Goal: Find specific page/section: Find specific page/section

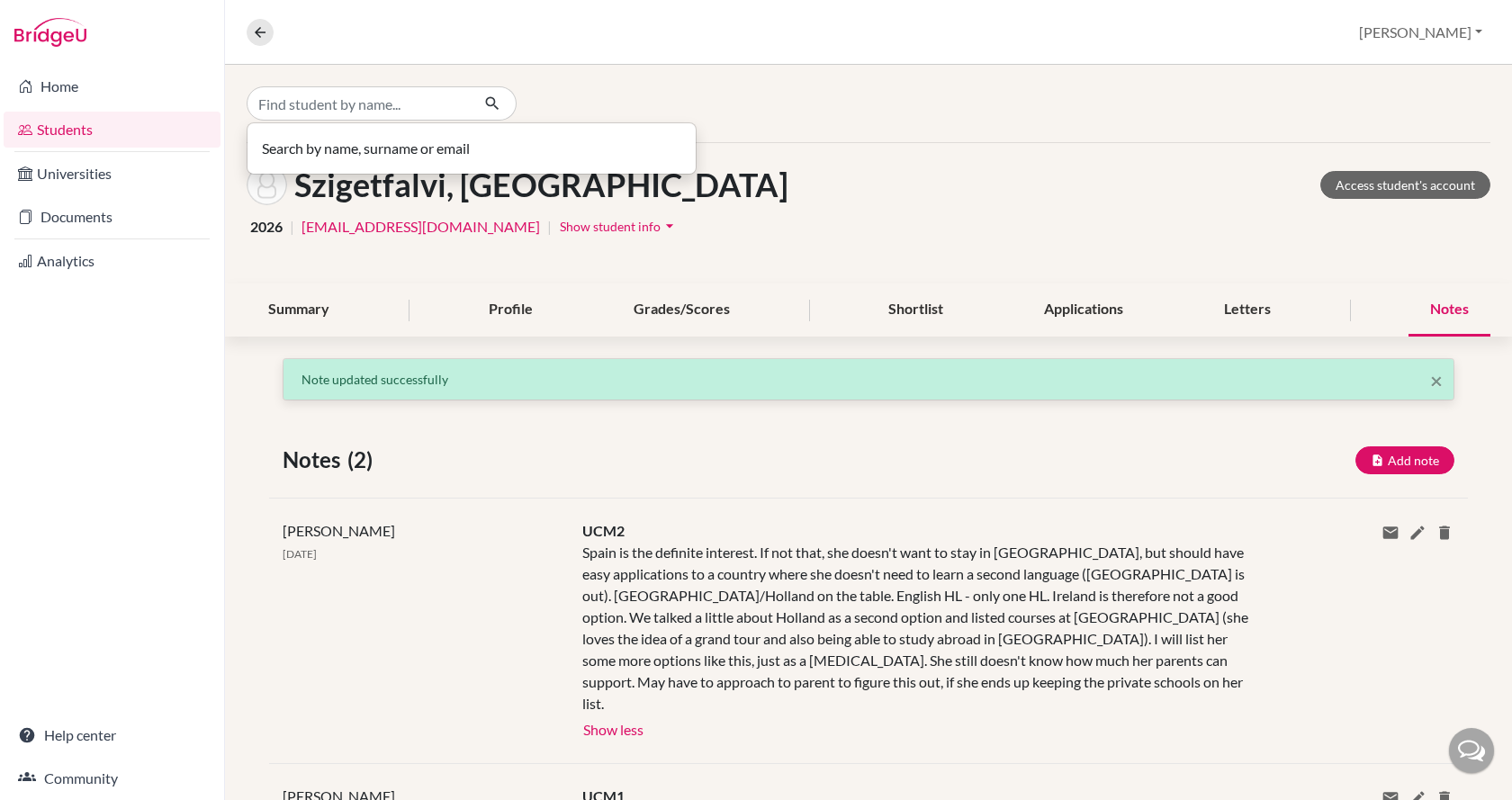
scroll to position [26, 0]
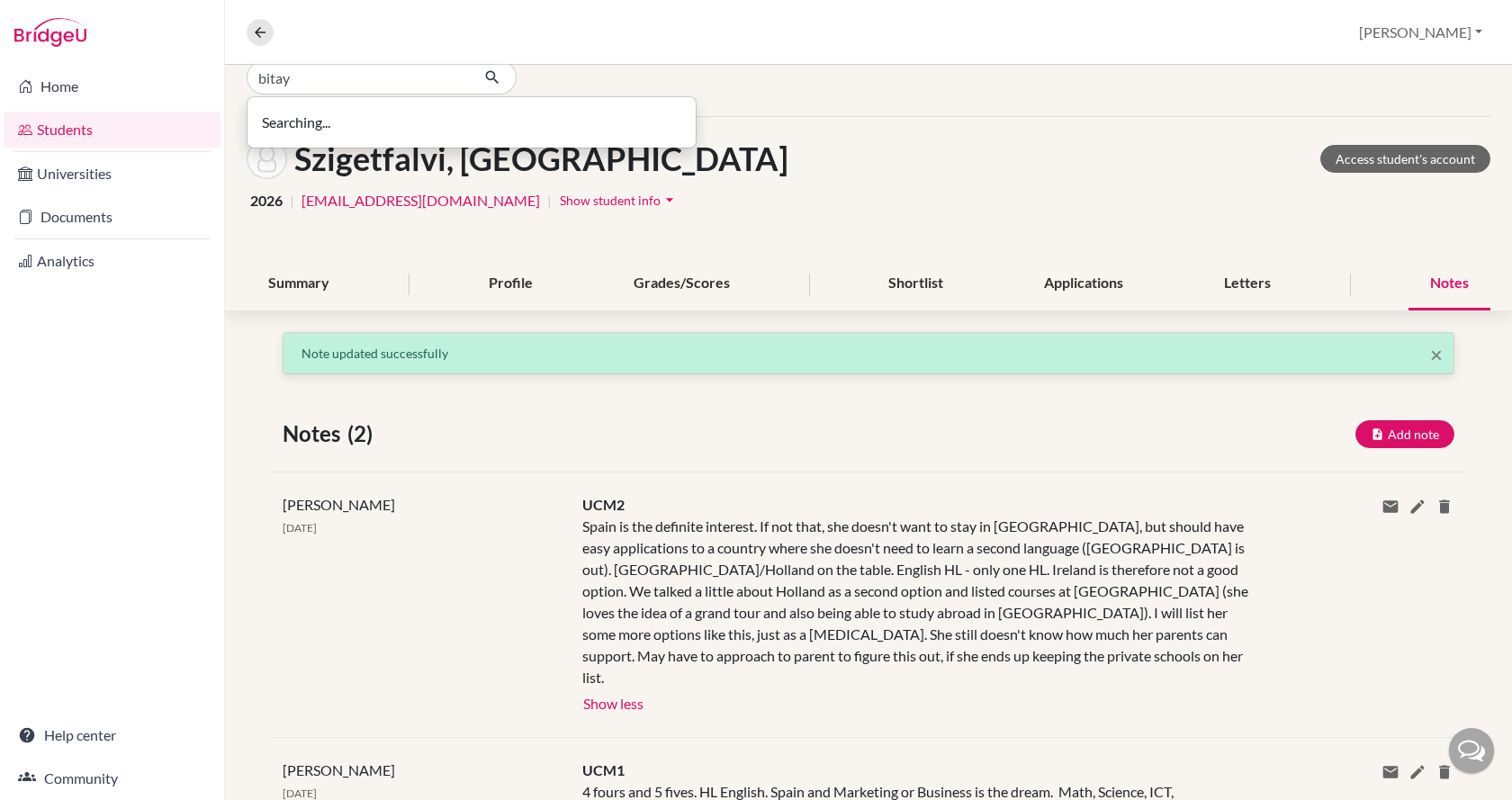
type input "bitay"
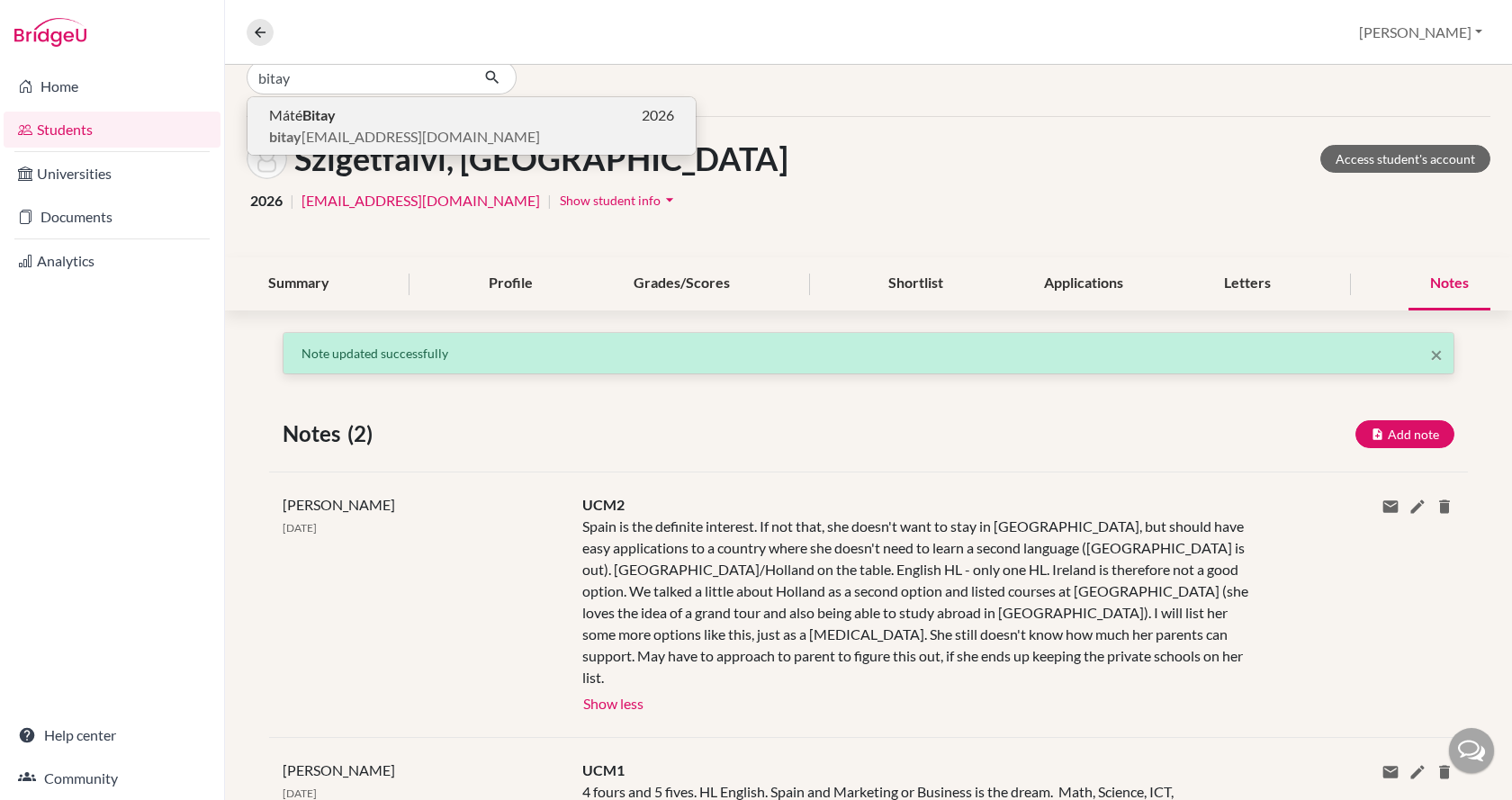
click at [288, 137] on b "bitay" at bounding box center [285, 136] width 33 height 17
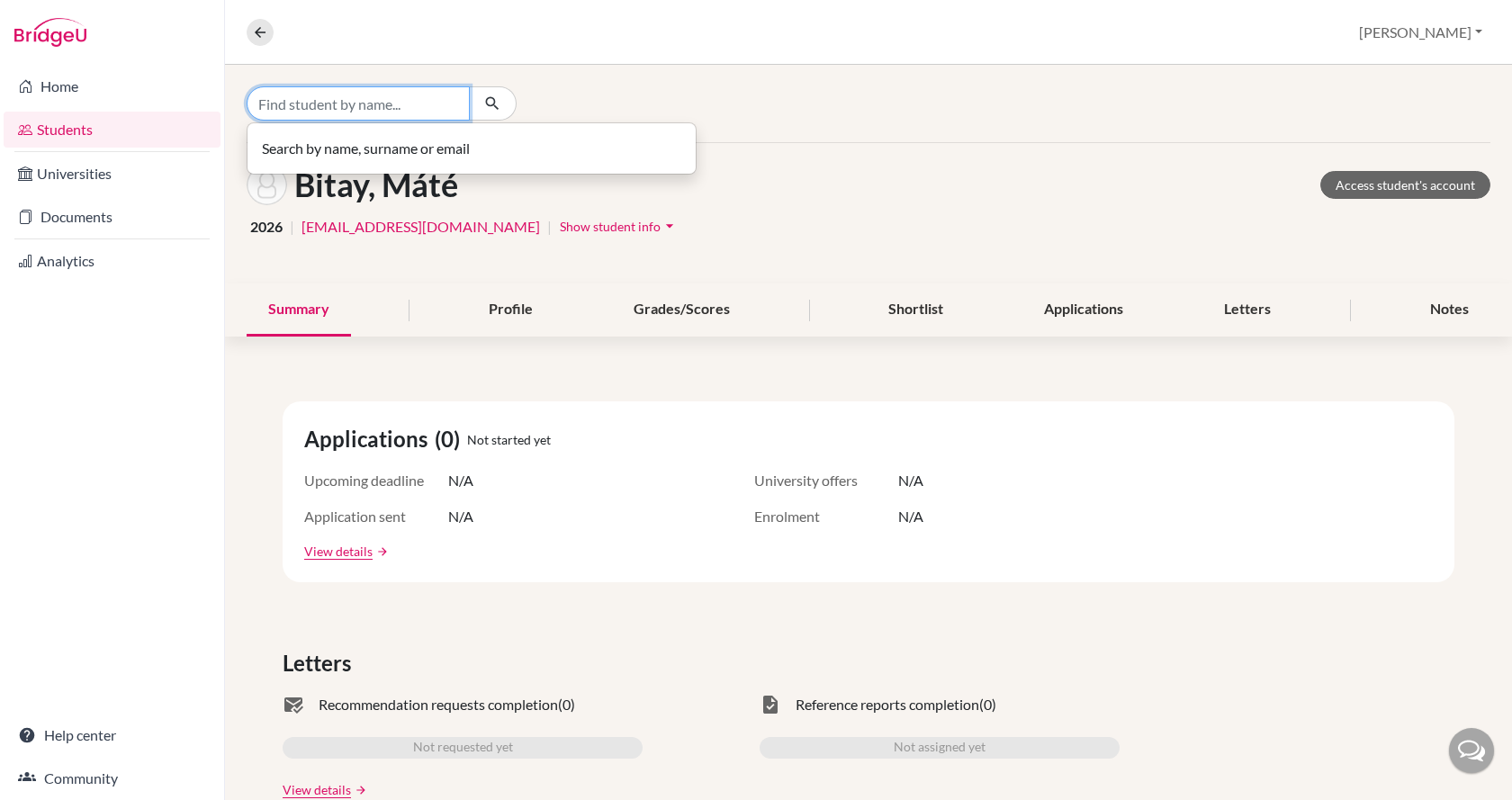
click at [275, 95] on input "Find student by name..." at bounding box center [357, 103] width 223 height 34
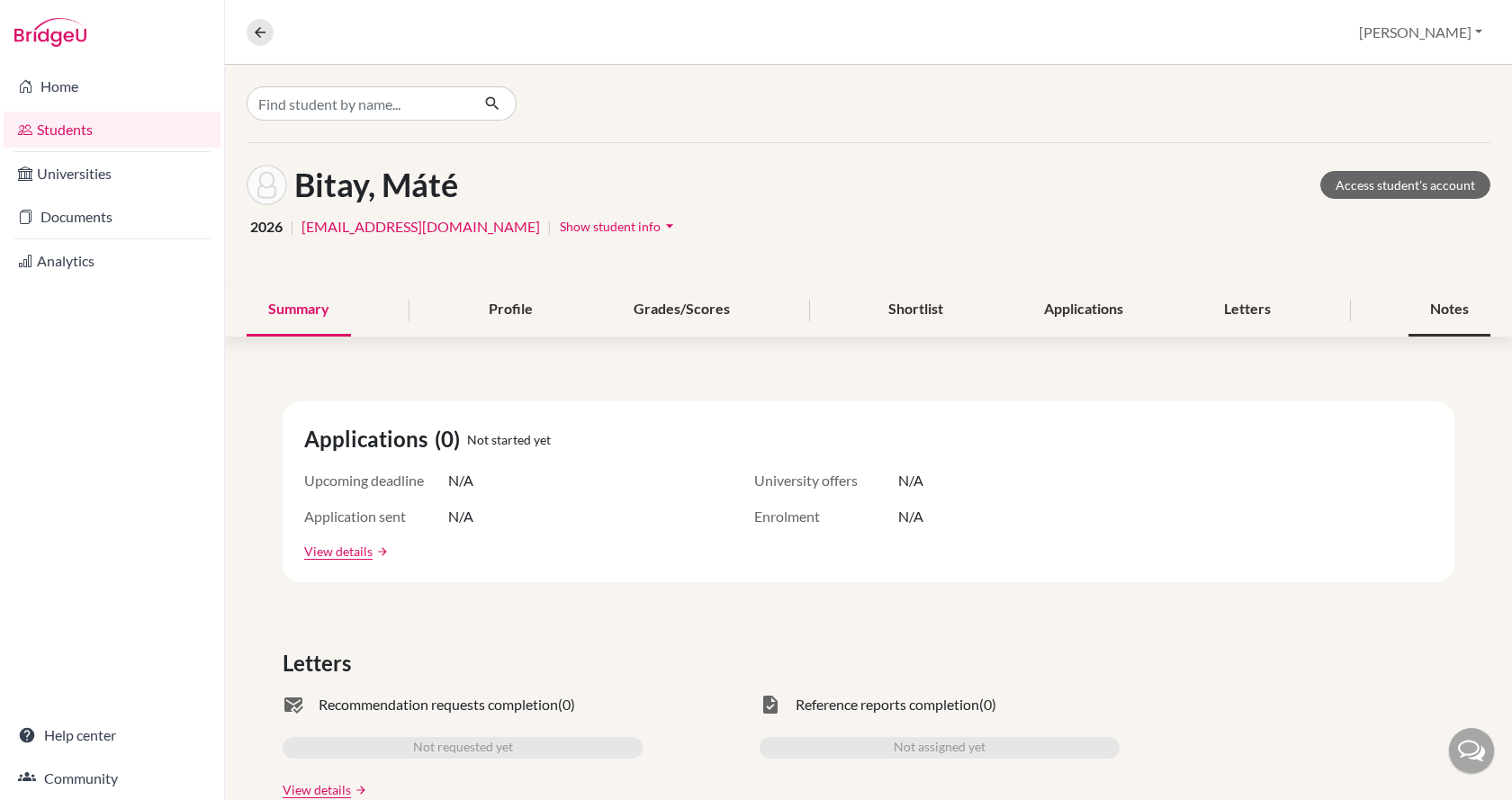
click at [1408, 305] on div "Notes" at bounding box center [1450, 310] width 82 height 53
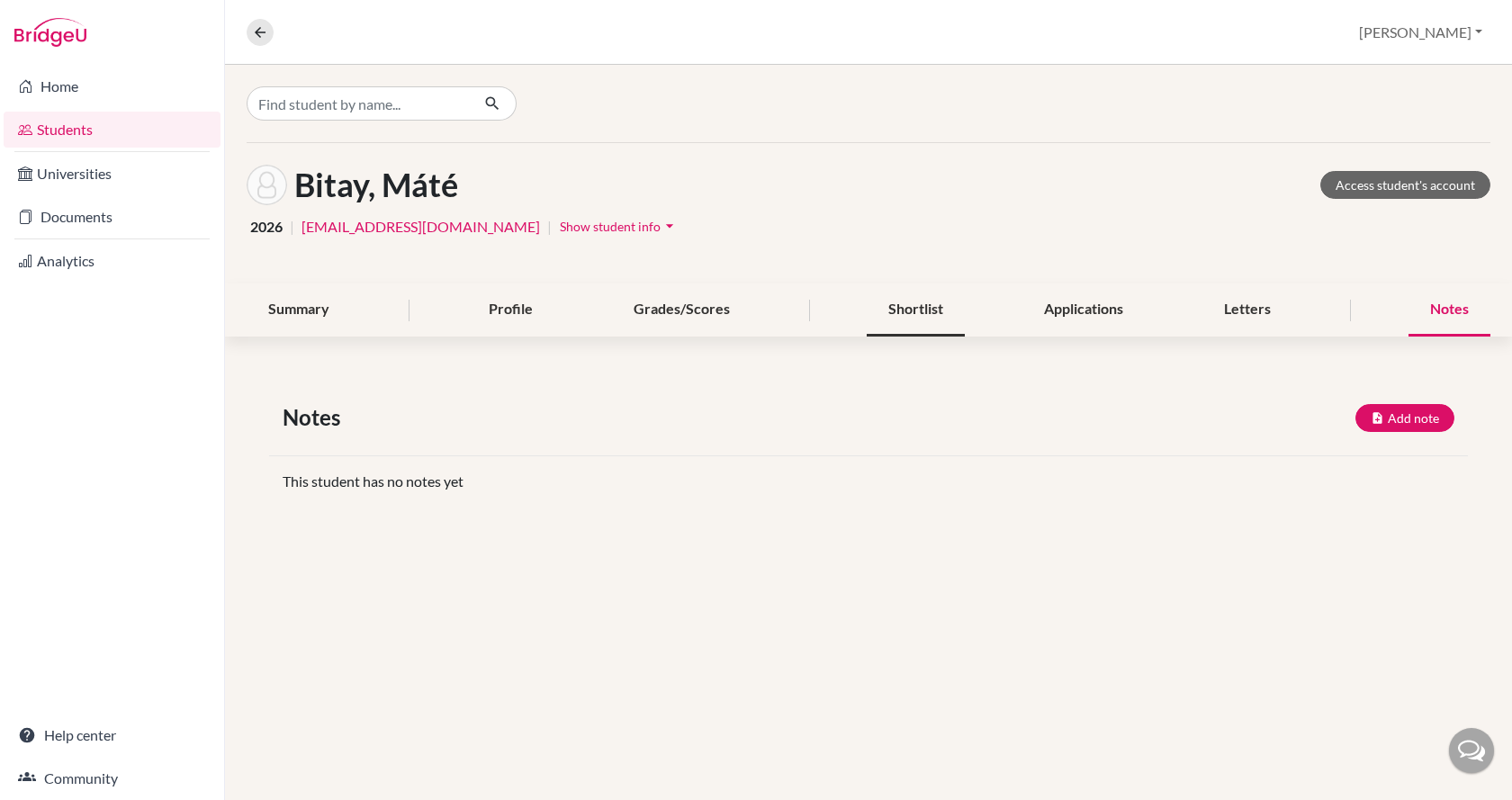
click at [901, 307] on div "Shortlist" at bounding box center [915, 310] width 98 height 53
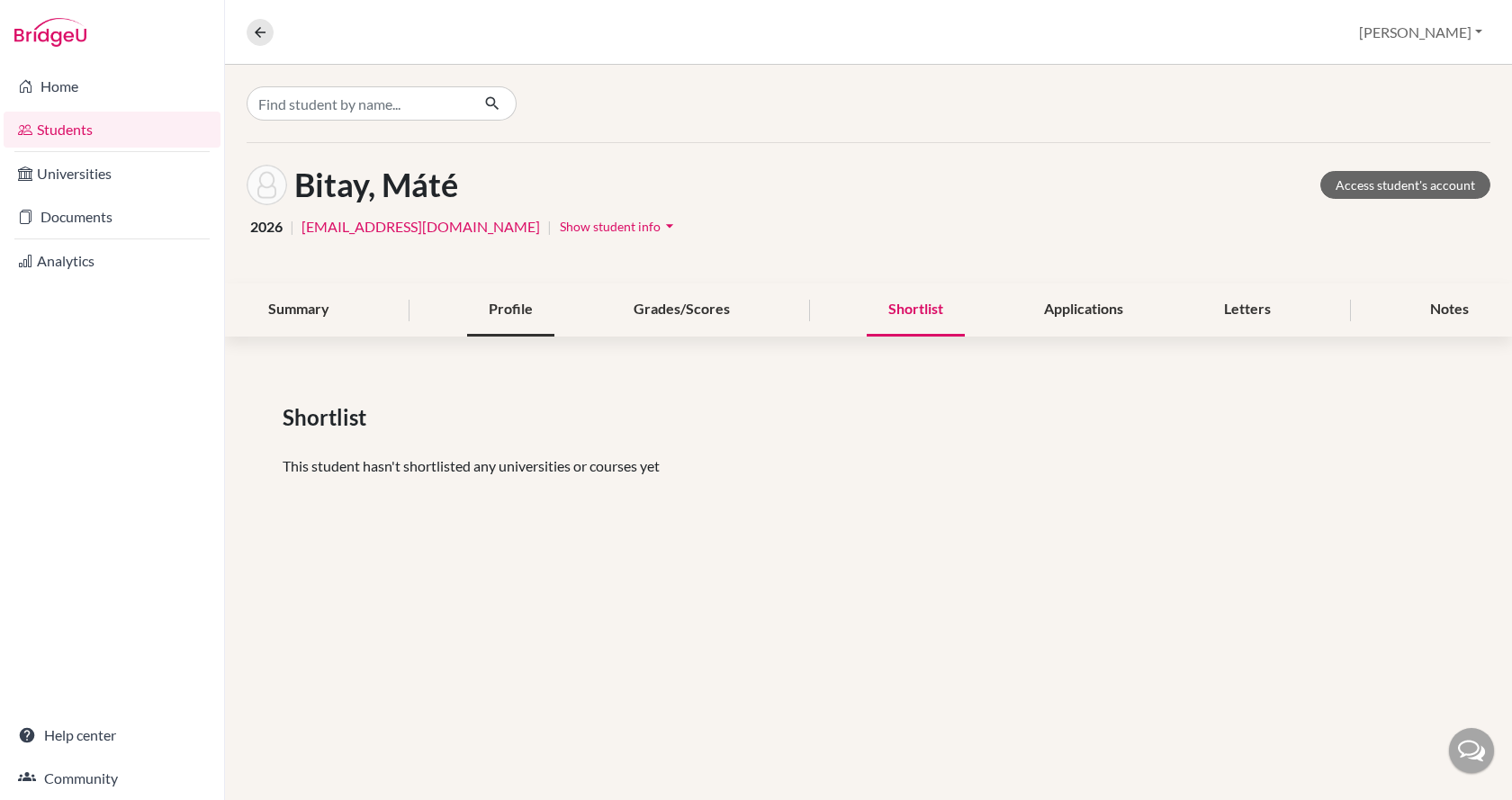
click at [506, 305] on div "Profile" at bounding box center [511, 310] width 88 height 53
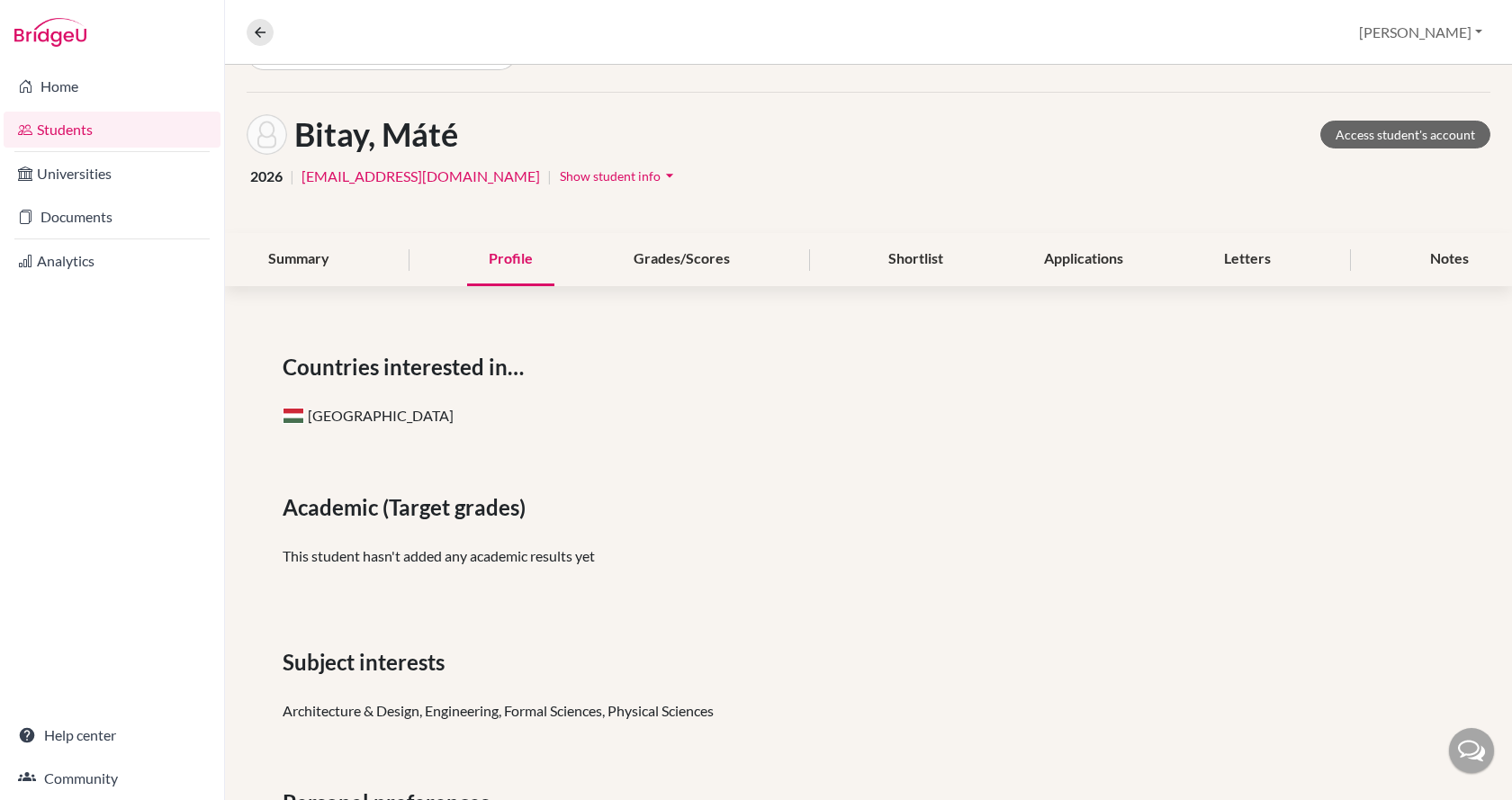
scroll to position [170, 0]
